Goal: Task Accomplishment & Management: Complete application form

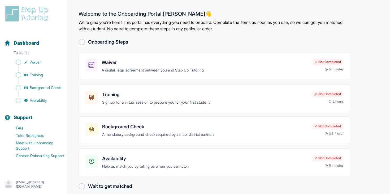
click at [82, 44] on div at bounding box center [82, 42] width 6 height 6
click at [198, 97] on h3 "Training" at bounding box center [204, 94] width 205 height 7
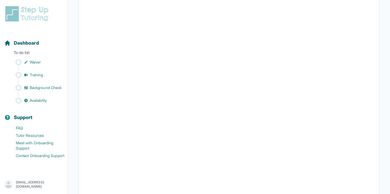
scroll to position [111, 0]
click at [45, 88] on span "Background Check" at bounding box center [46, 87] width 32 height 5
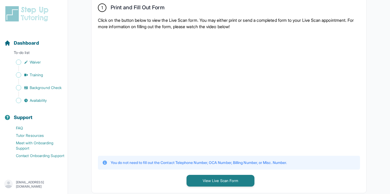
scroll to position [111, 0]
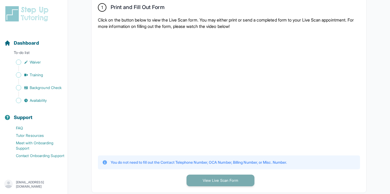
click at [236, 178] on button "View Live Scan Form" at bounding box center [221, 180] width 68 height 12
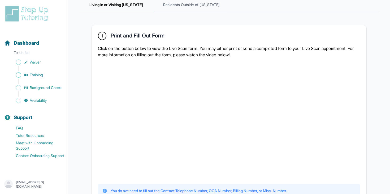
scroll to position [0, 0]
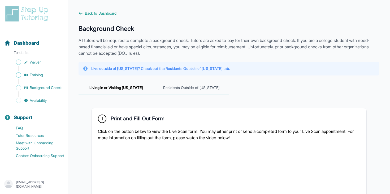
click at [197, 84] on span "Residents Outside of [US_STATE]" at bounding box center [191, 88] width 75 height 14
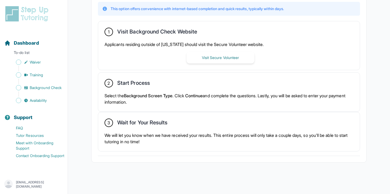
scroll to position [143, 0]
click at [216, 59] on button "Visit Secure Volunteer" at bounding box center [221, 58] width 68 height 12
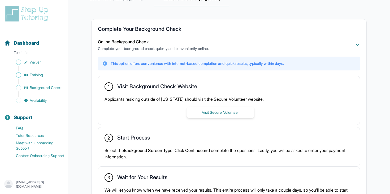
scroll to position [11, 0]
